Goal: Register for event/course

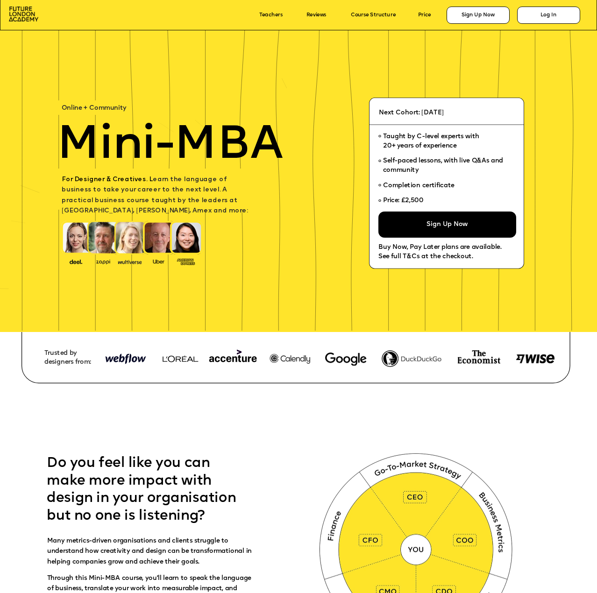
click at [283, 428] on div at bounding box center [328, 554] width 1075 height 380
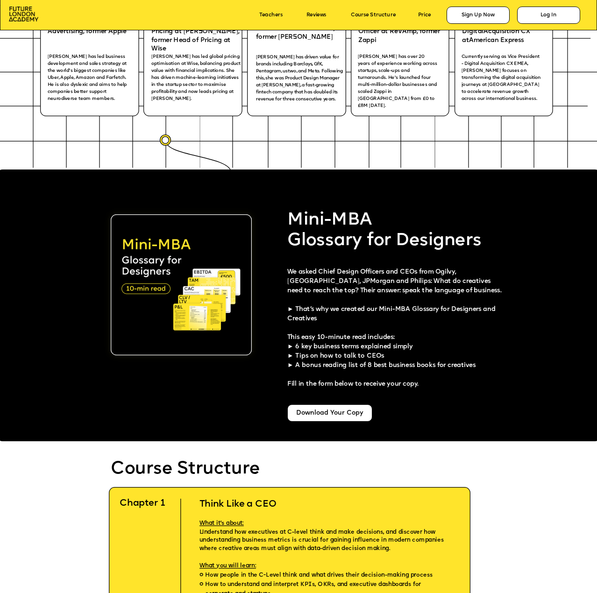
scroll to position [1401, 0]
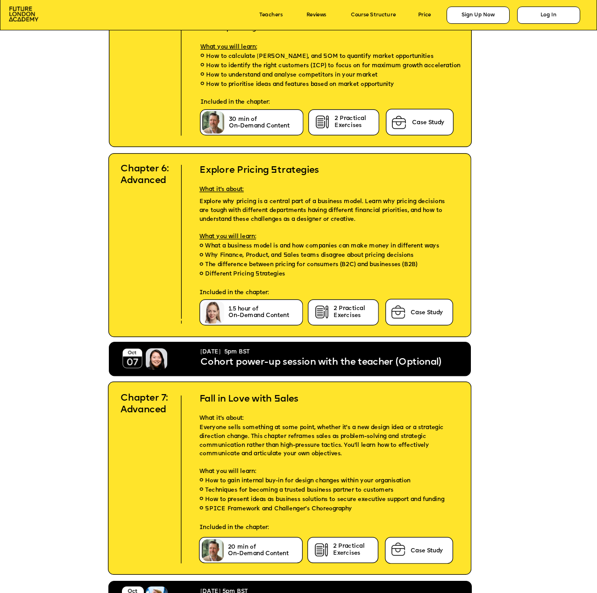
scroll to position [3035, 0]
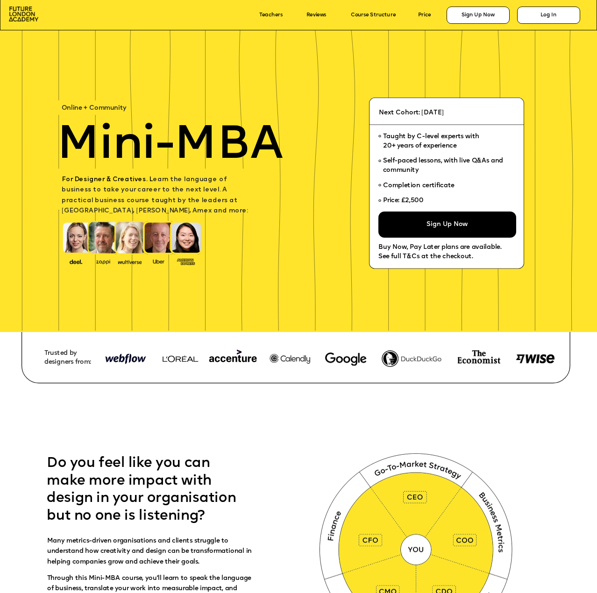
scroll to position [3035, 0]
